Goal: Task Accomplishment & Management: Use online tool/utility

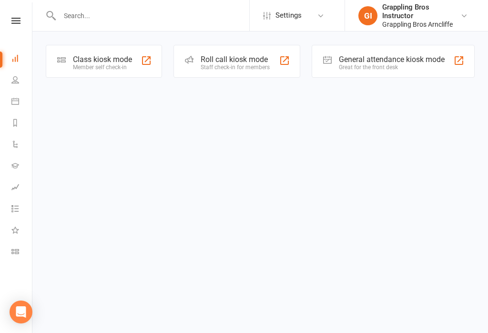
click at [22, 254] on link "Class check-in" at bounding box center [21, 252] width 21 height 21
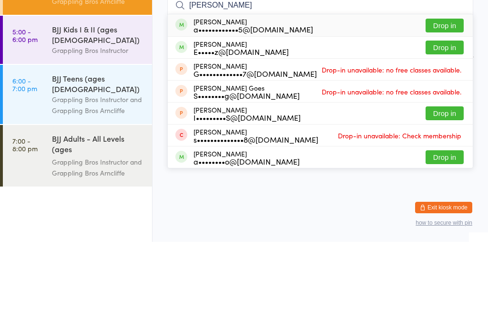
type input "[PERSON_NAME]"
click at [447, 132] on button "Drop in" at bounding box center [445, 139] width 38 height 14
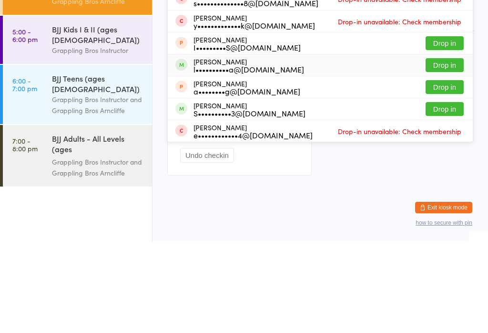
type input "alis"
click at [360, 145] on div "[PERSON_NAME] l••••••••••a@[DOMAIN_NAME] Drop in" at bounding box center [320, 155] width 305 height 21
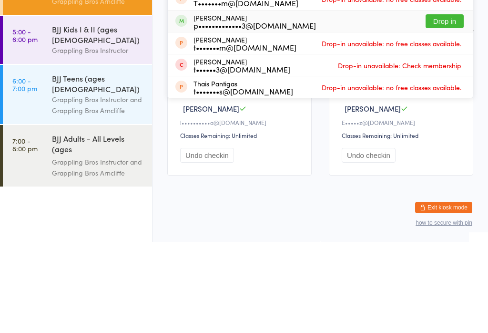
type input "[PERSON_NAME]"
click at [448, 105] on button "Drop in" at bounding box center [445, 112] width 38 height 14
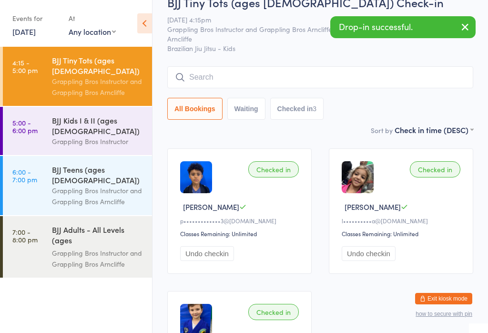
scroll to position [20, 0]
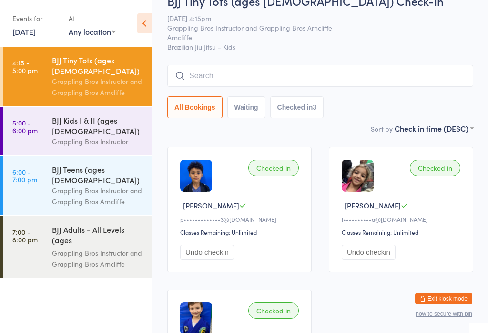
click at [263, 79] on input "search" at bounding box center [320, 76] width 306 height 22
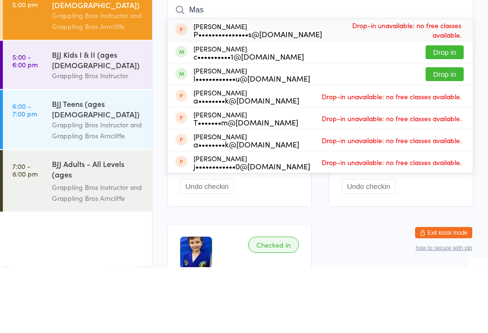
type input "Mas"
click at [454, 133] on button "Drop in" at bounding box center [445, 140] width 38 height 14
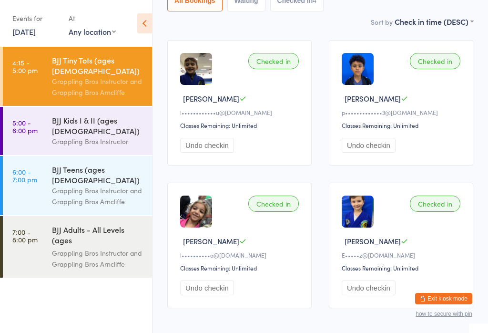
scroll to position [127, 0]
click at [99, 136] on div "Grappling Bros Instructor" at bounding box center [98, 141] width 92 height 11
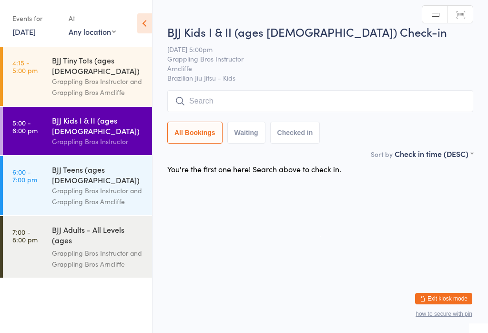
click at [270, 99] on input "search" at bounding box center [320, 101] width 306 height 22
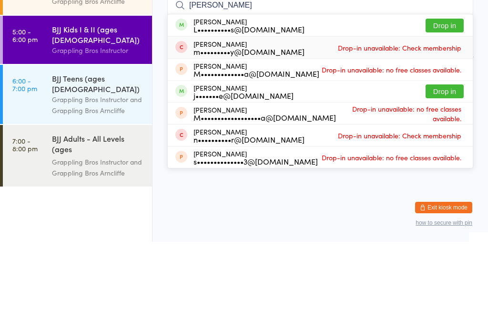
type input "[PERSON_NAME]"
click at [451, 110] on button "Drop in" at bounding box center [445, 117] width 38 height 14
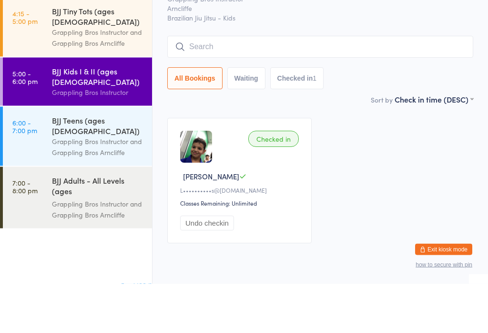
click at [43, 47] on link "4:15 - 5:00 pm BJJ Tiny Tots (ages [DEMOGRAPHIC_DATA]) Grappling Bros Instructo…" at bounding box center [77, 76] width 149 height 59
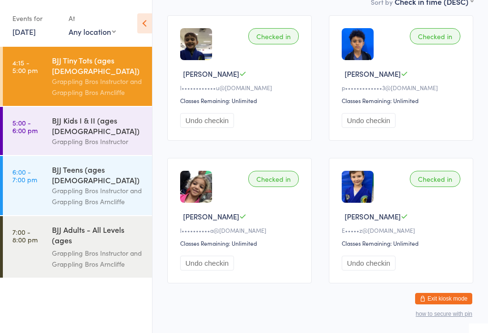
scroll to position [155, 0]
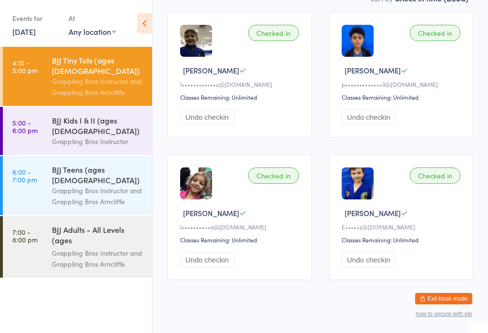
click at [223, 263] on button "Undo checkin" at bounding box center [207, 259] width 54 height 15
click at [216, 267] on button "Undo checkin" at bounding box center [207, 259] width 54 height 15
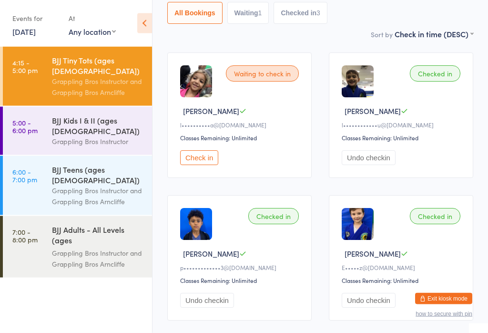
scroll to position [115, 0]
click at [202, 165] on button "Check in" at bounding box center [199, 157] width 38 height 15
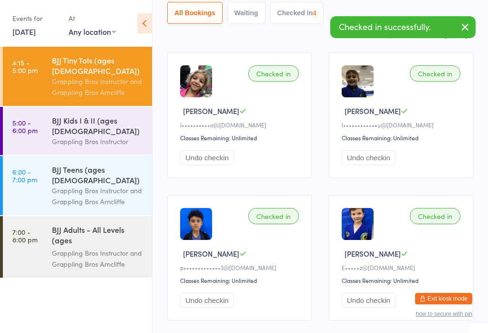
click at [207, 165] on button "Undo checkin" at bounding box center [207, 157] width 54 height 15
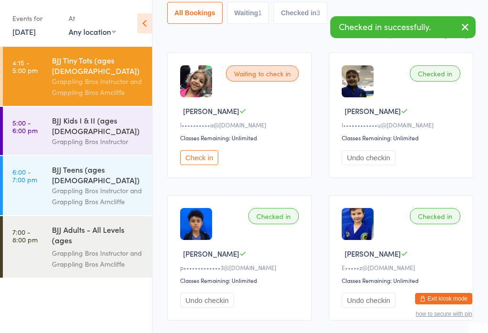
click at [208, 165] on button "Check in" at bounding box center [199, 157] width 38 height 15
